Goal: Transaction & Acquisition: Purchase product/service

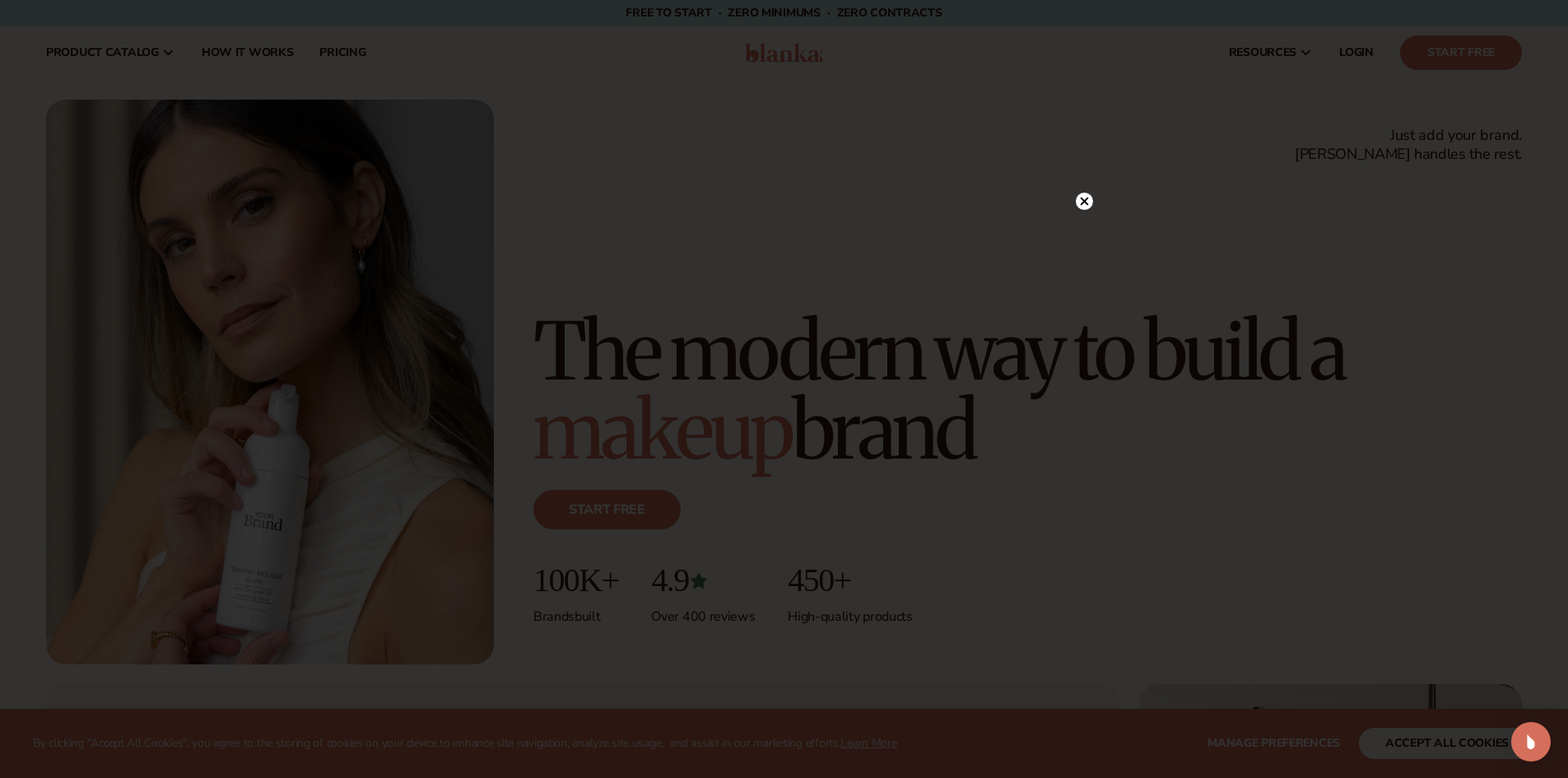
click at [1094, 204] on div at bounding box center [784, 389] width 1568 height 778
click at [1085, 204] on circle at bounding box center [1085, 201] width 17 height 17
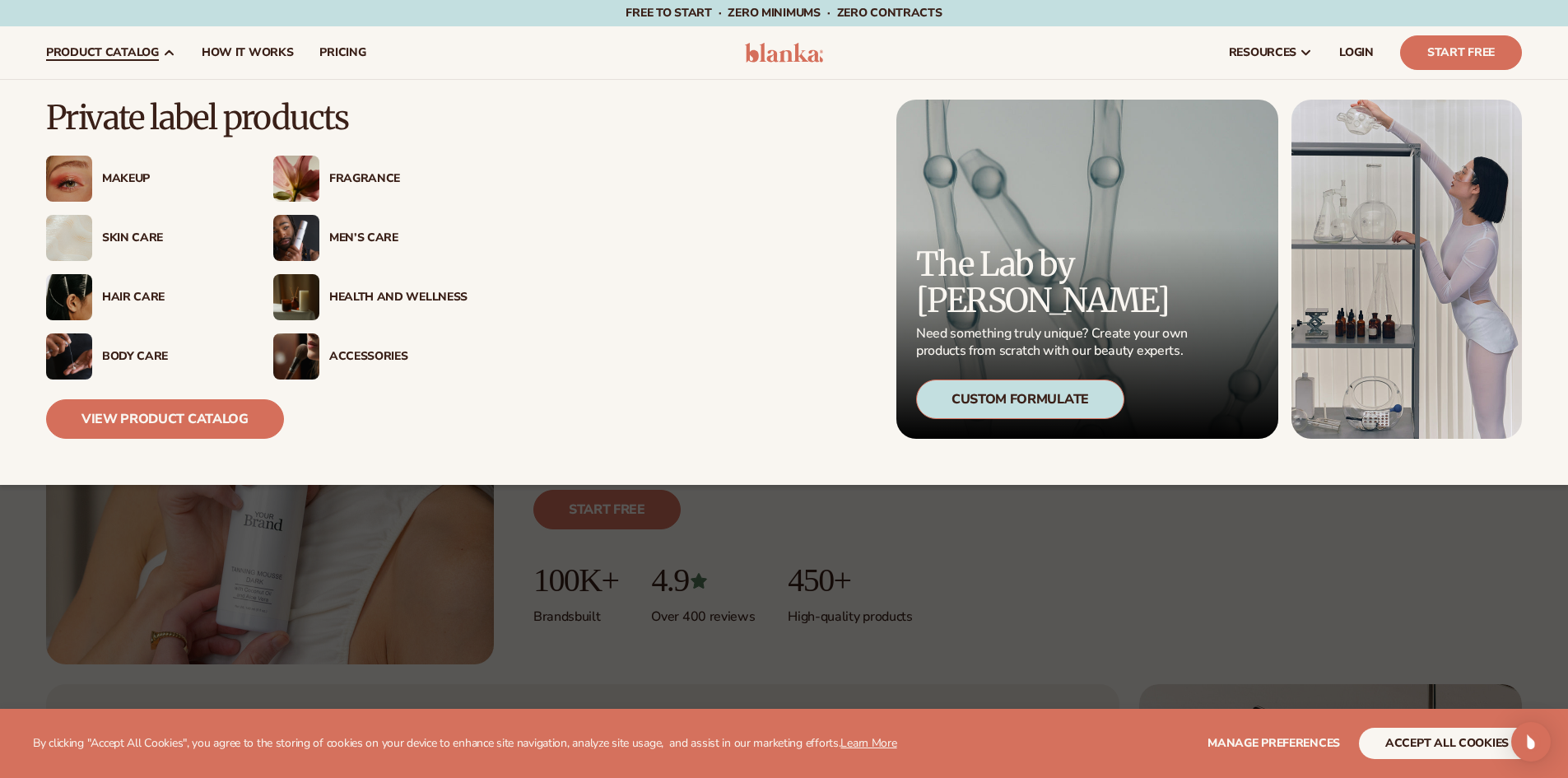
click at [148, 237] on div "Skin Care" at bounding box center [171, 238] width 139 height 14
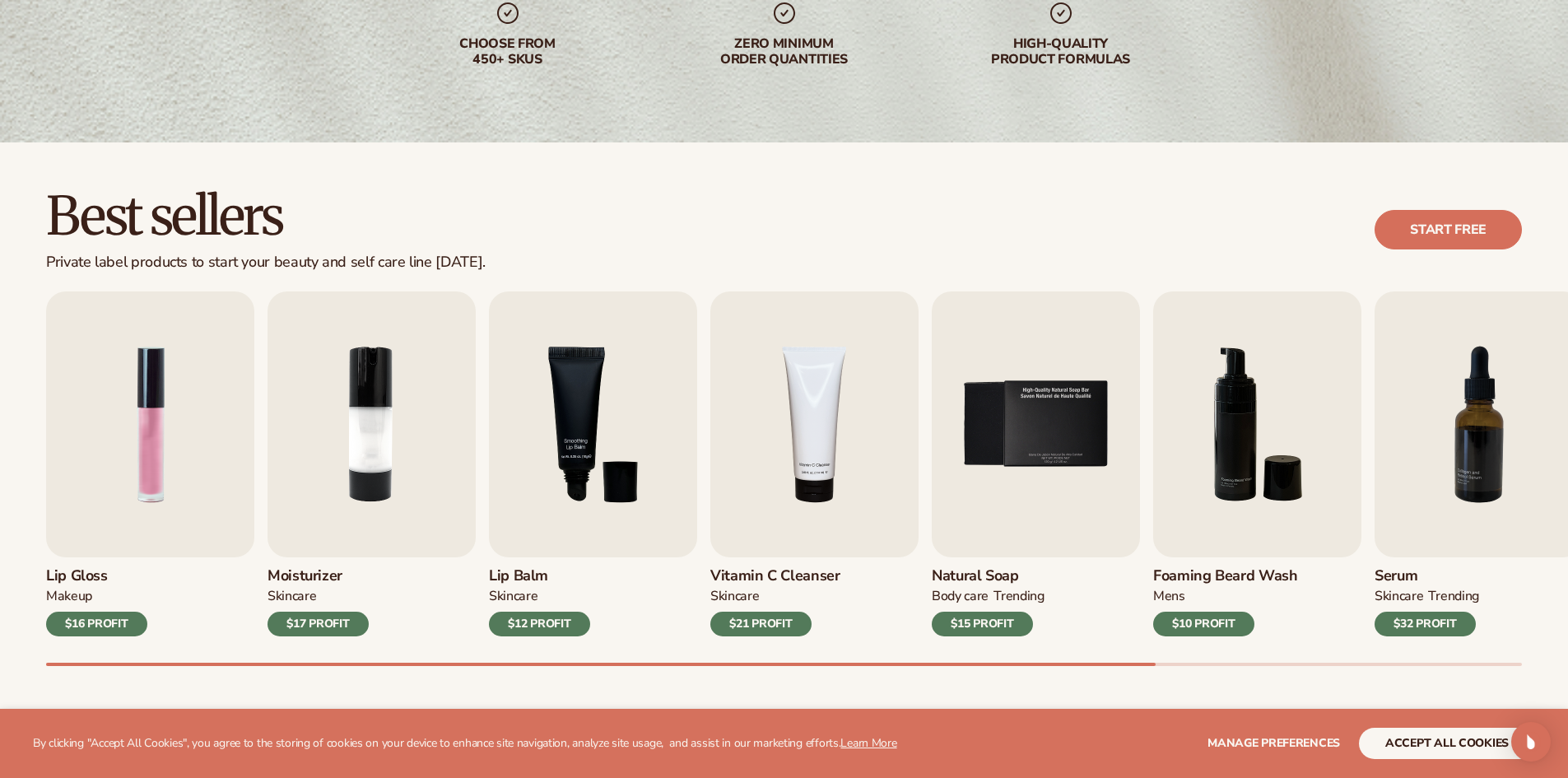
scroll to position [329, 0]
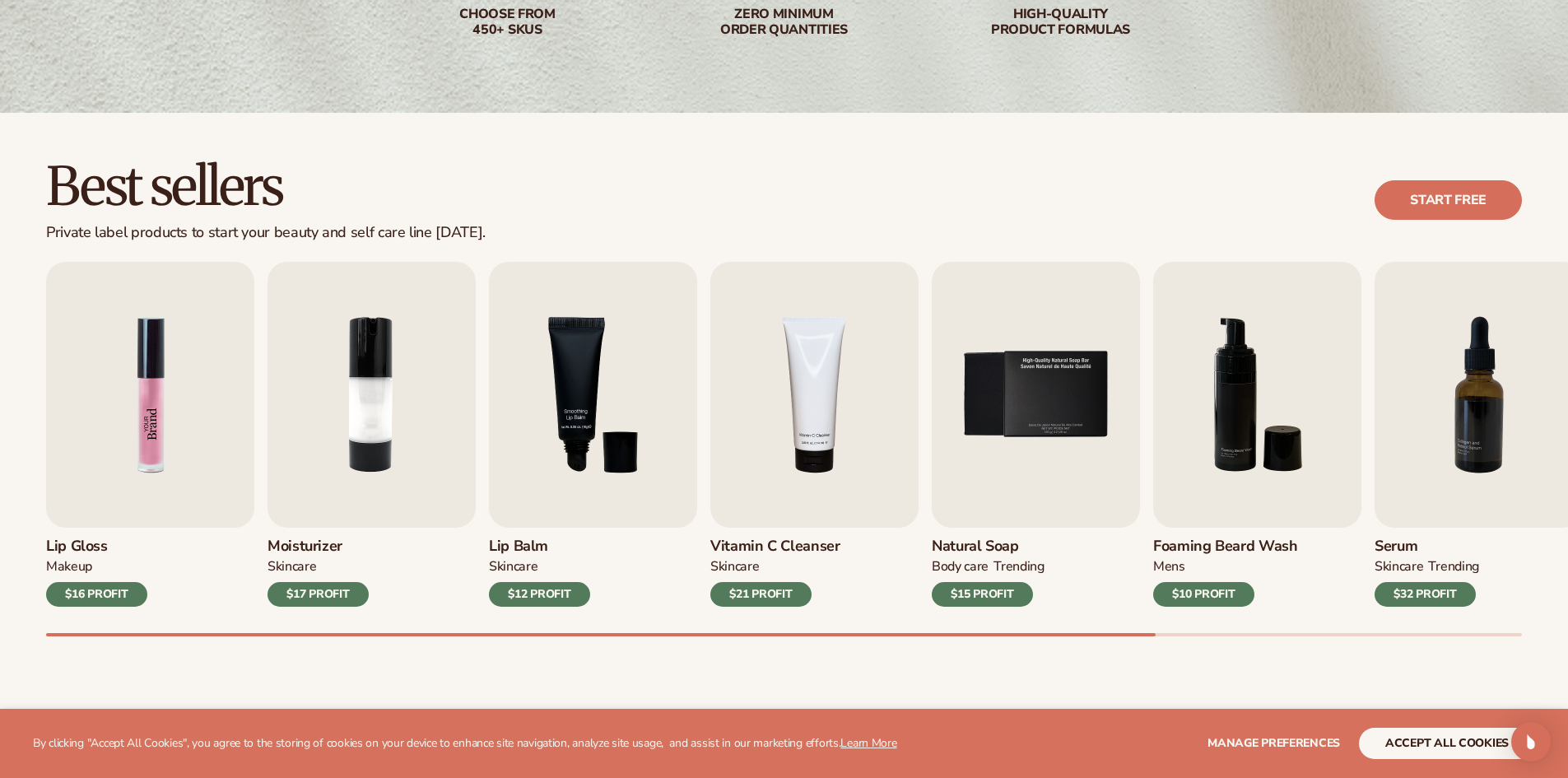
click at [142, 421] on img "1 / 9" at bounding box center [150, 395] width 208 height 266
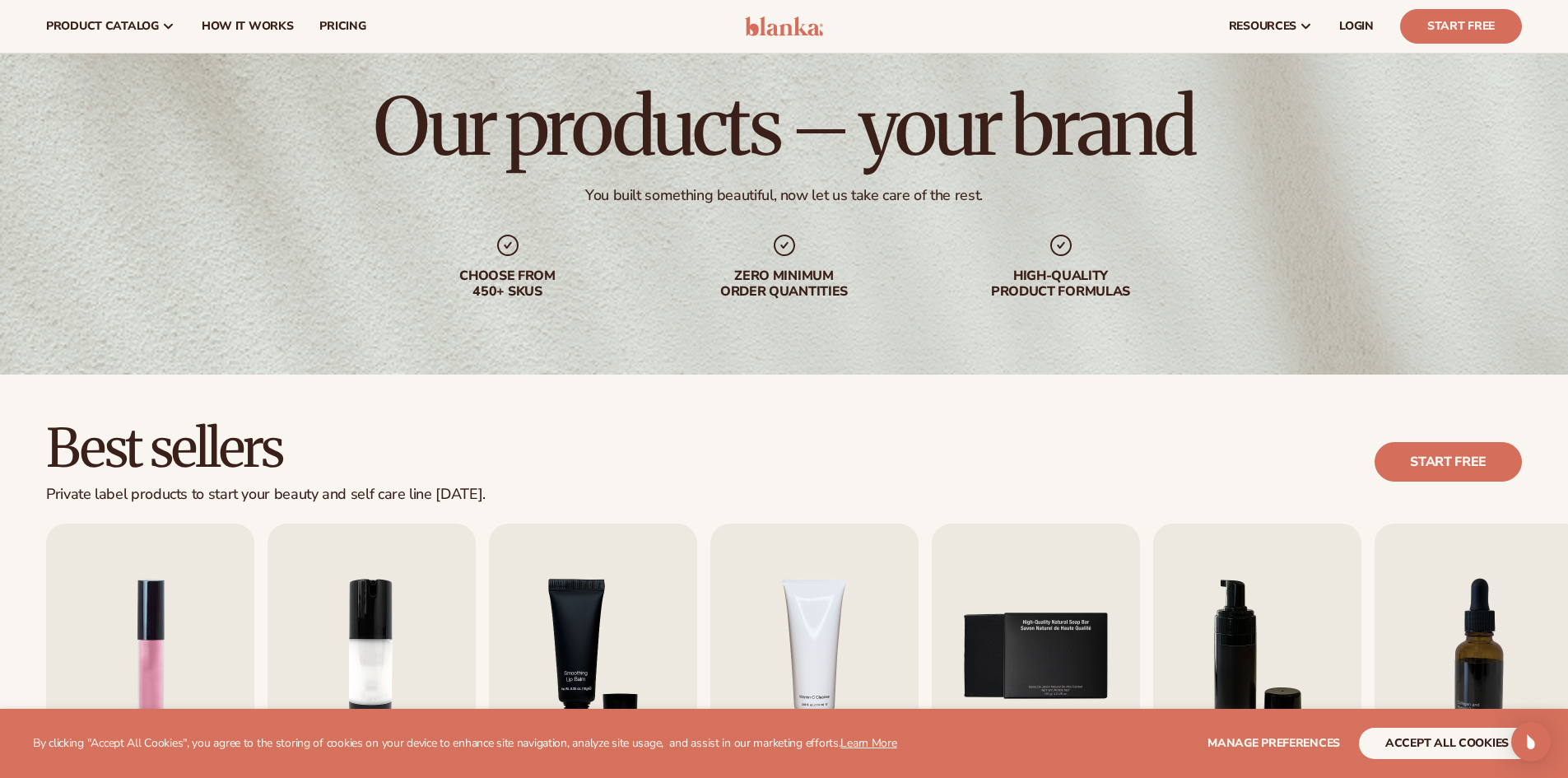
scroll to position [0, 0]
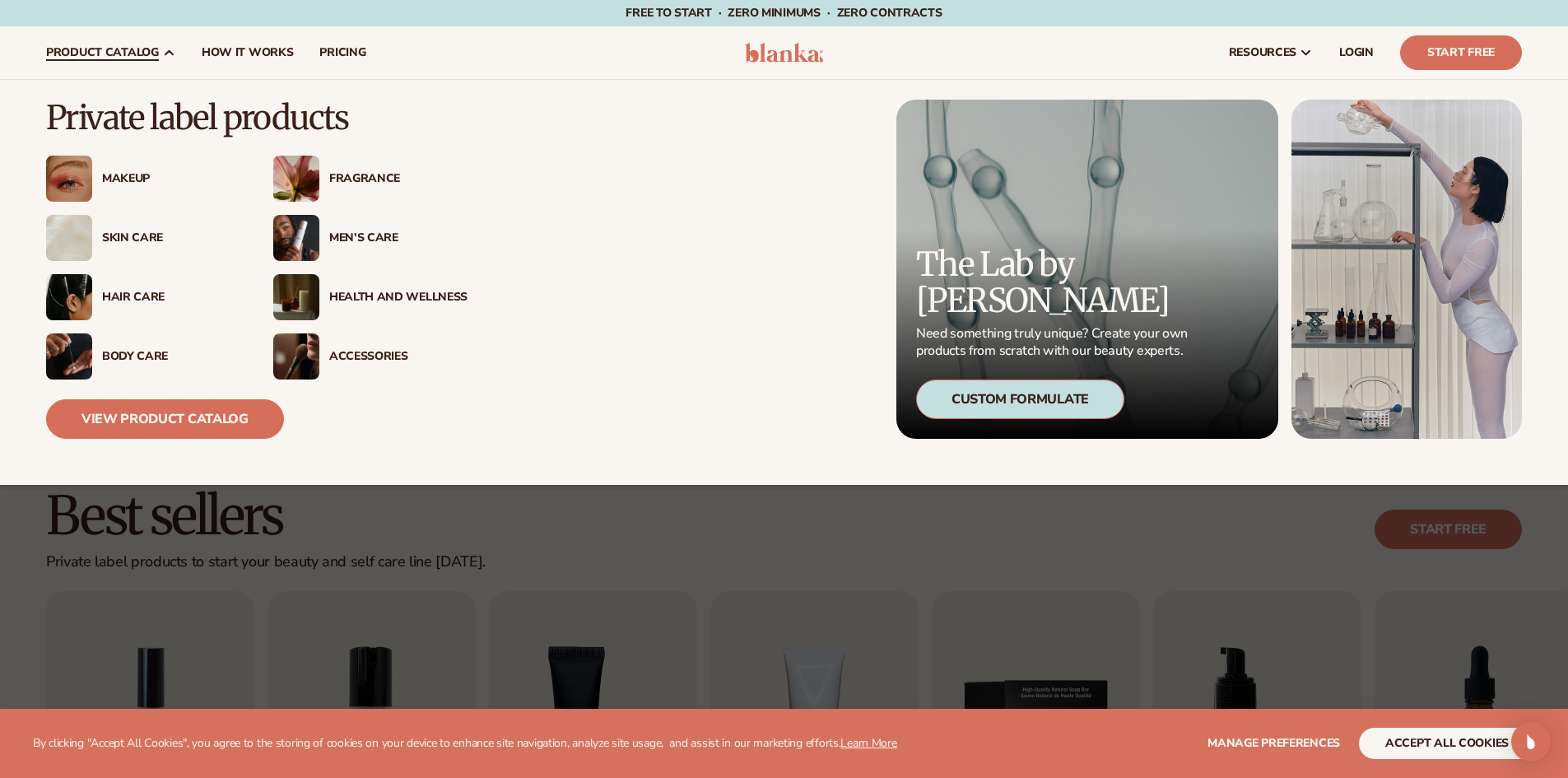
click at [162, 231] on div "Skin Care" at bounding box center [171, 238] width 139 height 14
